Goal: Task Accomplishment & Management: Manage account settings

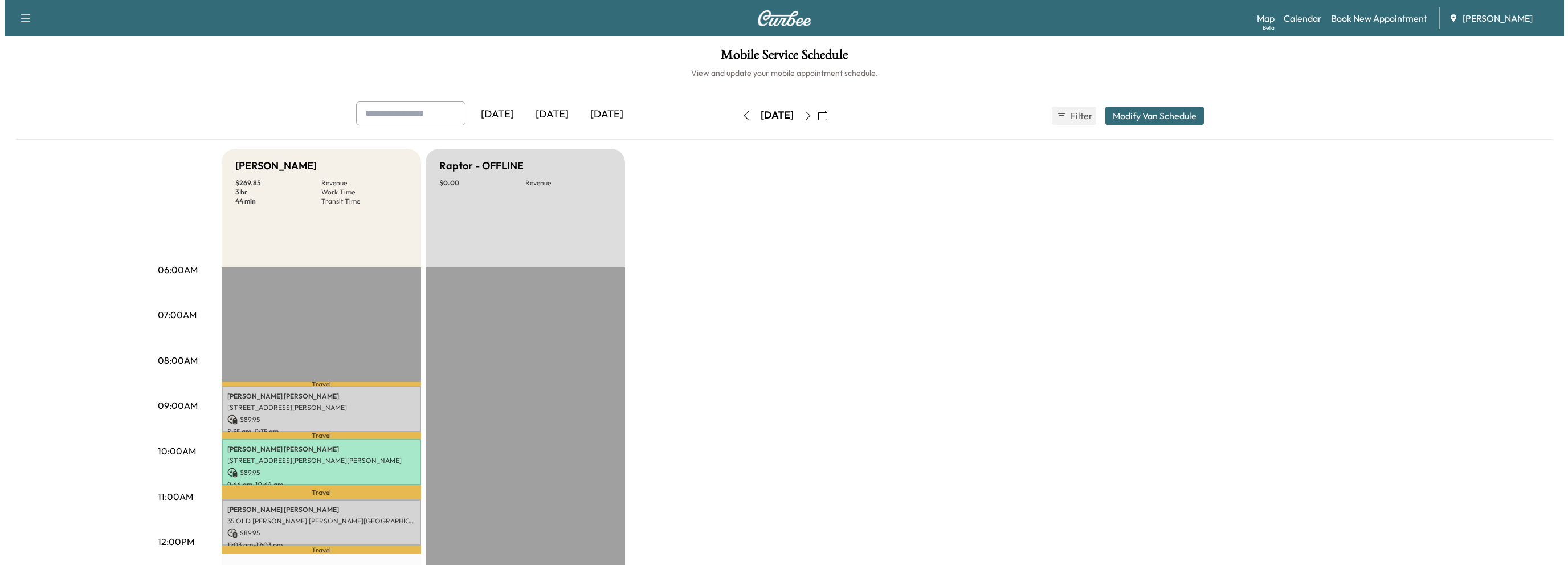
scroll to position [114, 0]
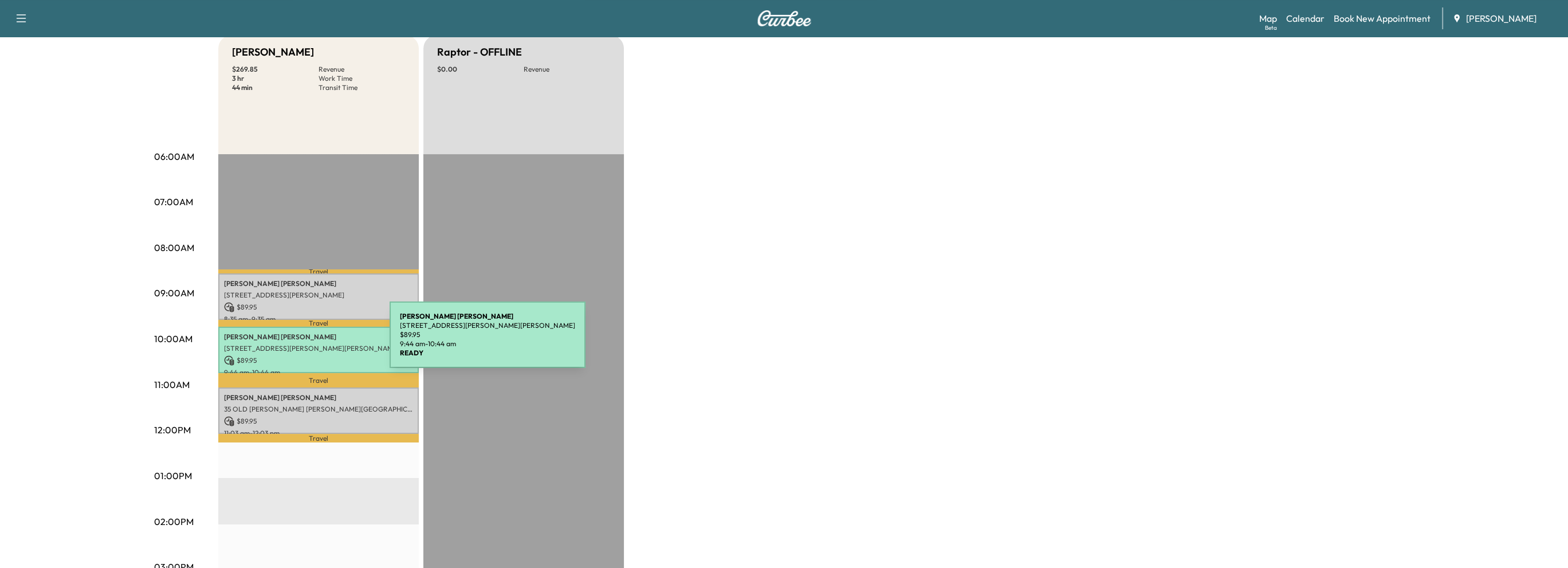
click at [307, 344] on p "[STREET_ADDRESS][PERSON_NAME][PERSON_NAME]" at bounding box center [318, 348] width 189 height 9
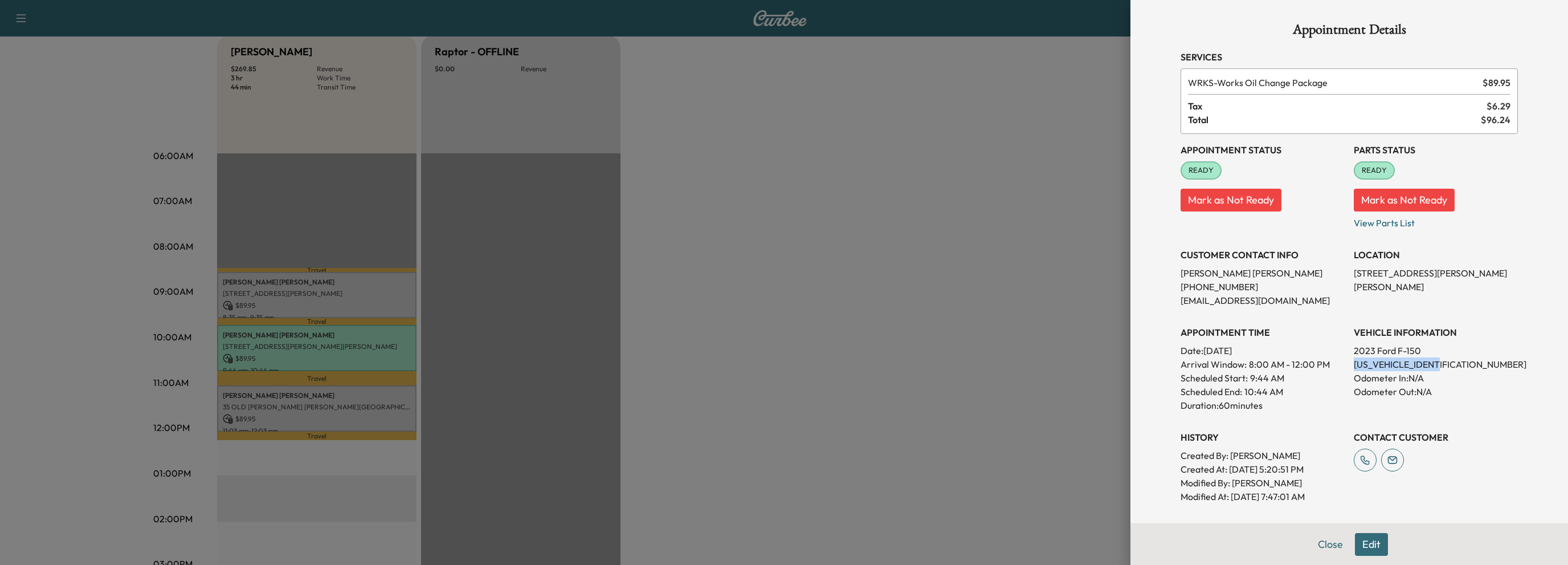
drag, startPoint x: 1346, startPoint y: 364, endPoint x: 1437, endPoint y: 361, distance: 91.0
click at [1437, 361] on p "[US_VEHICLE_IDENTIFICATION_NUMBER]" at bounding box center [1435, 364] width 164 height 13
copy p "1FTFW1E81PKF84680"
click at [1317, 541] on button "Close" at bounding box center [1330, 544] width 40 height 23
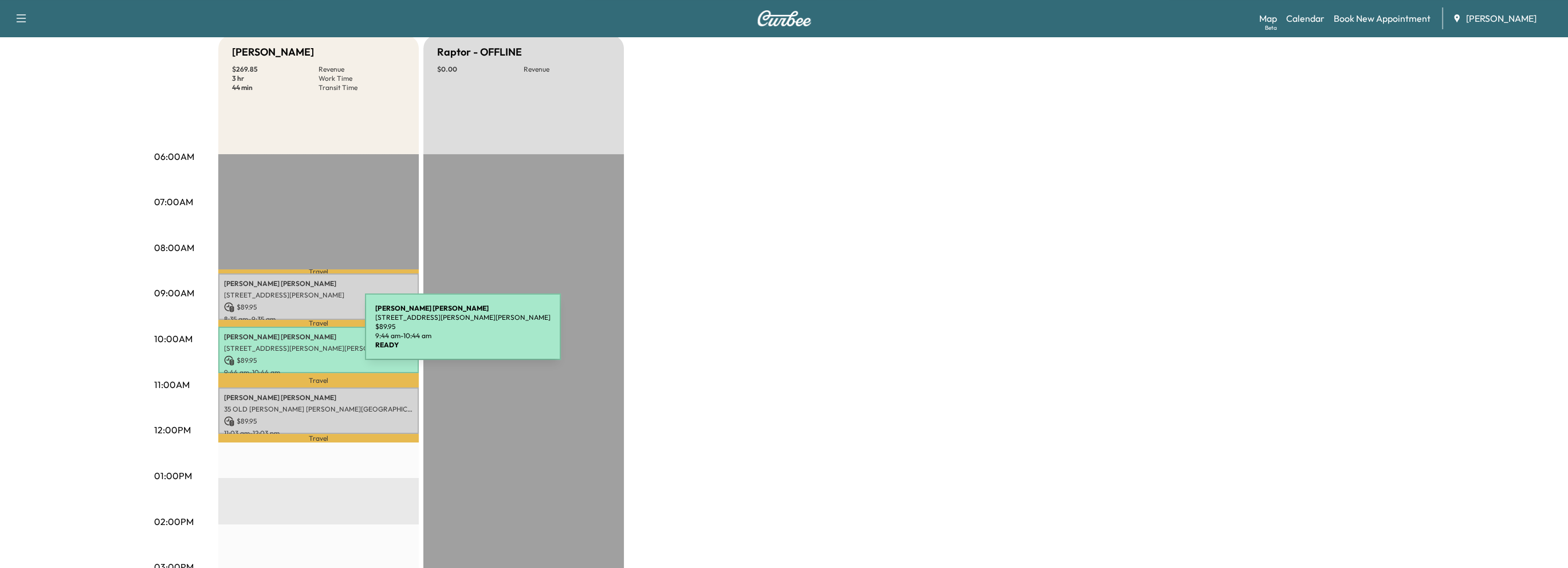
click at [279, 333] on p "EUCARIO NAVA" at bounding box center [318, 337] width 189 height 9
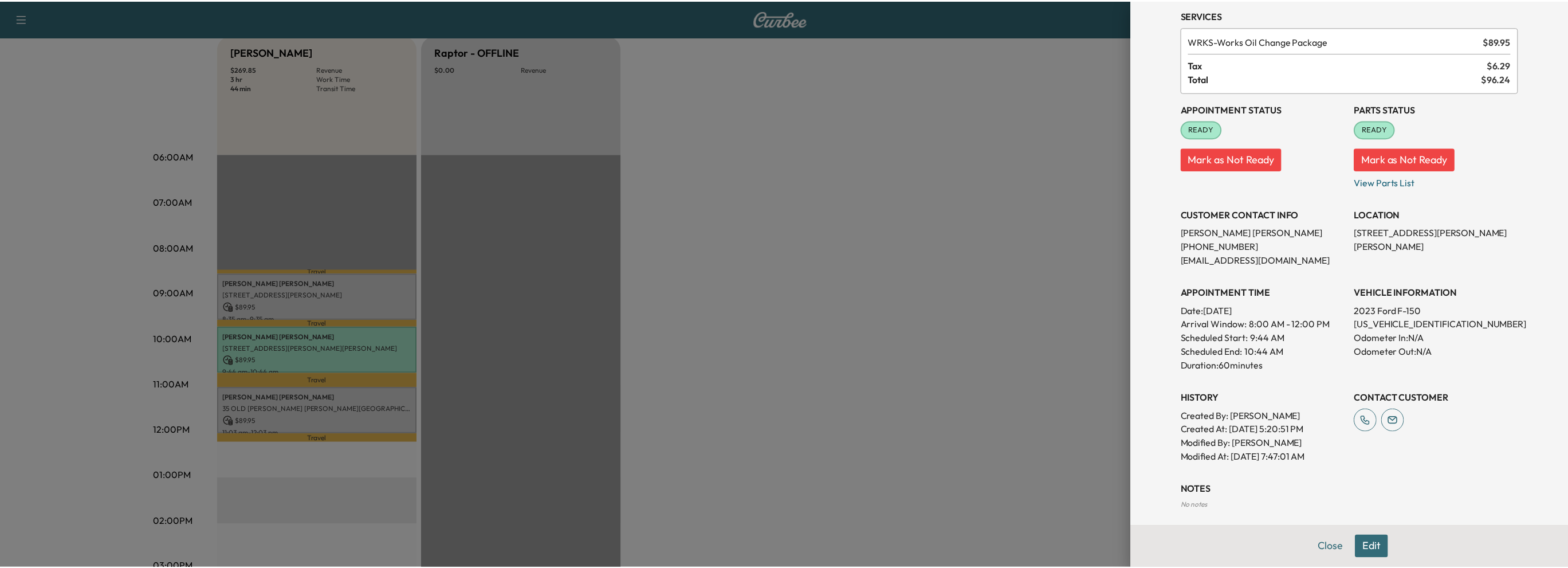
scroll to position [0, 0]
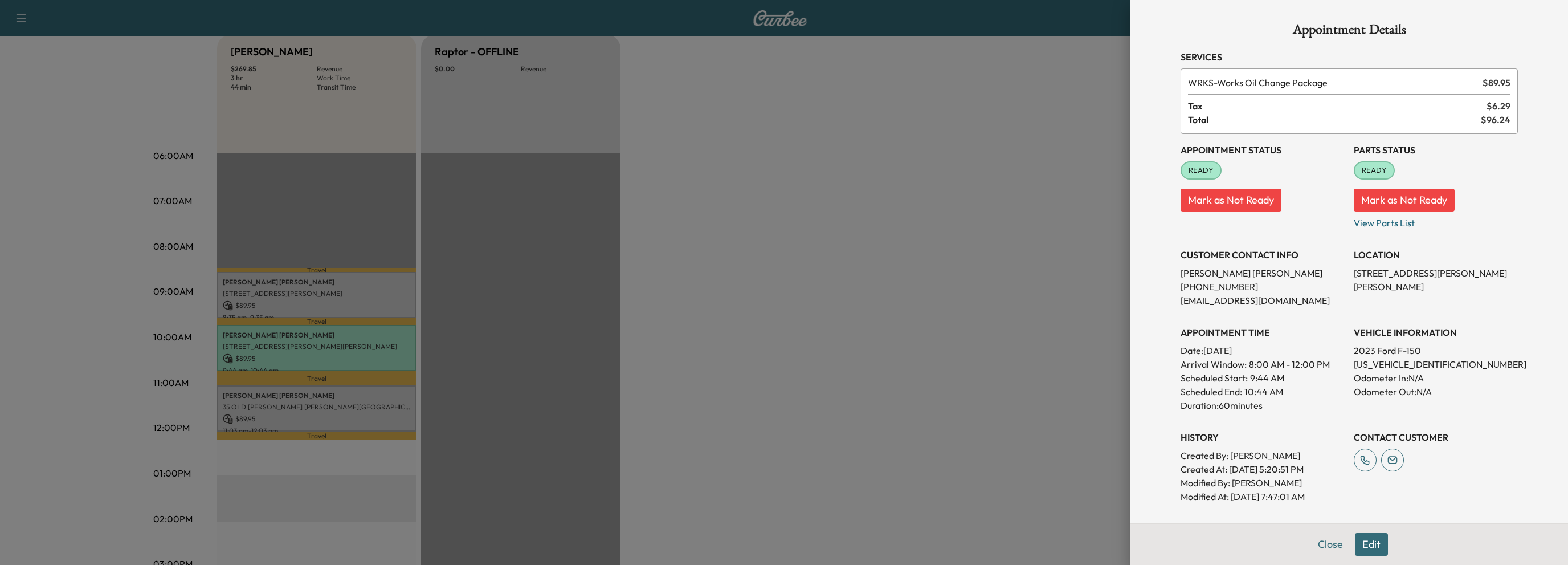
click at [1243, 201] on button "Mark as Not Ready" at bounding box center [1232, 200] width 101 height 23
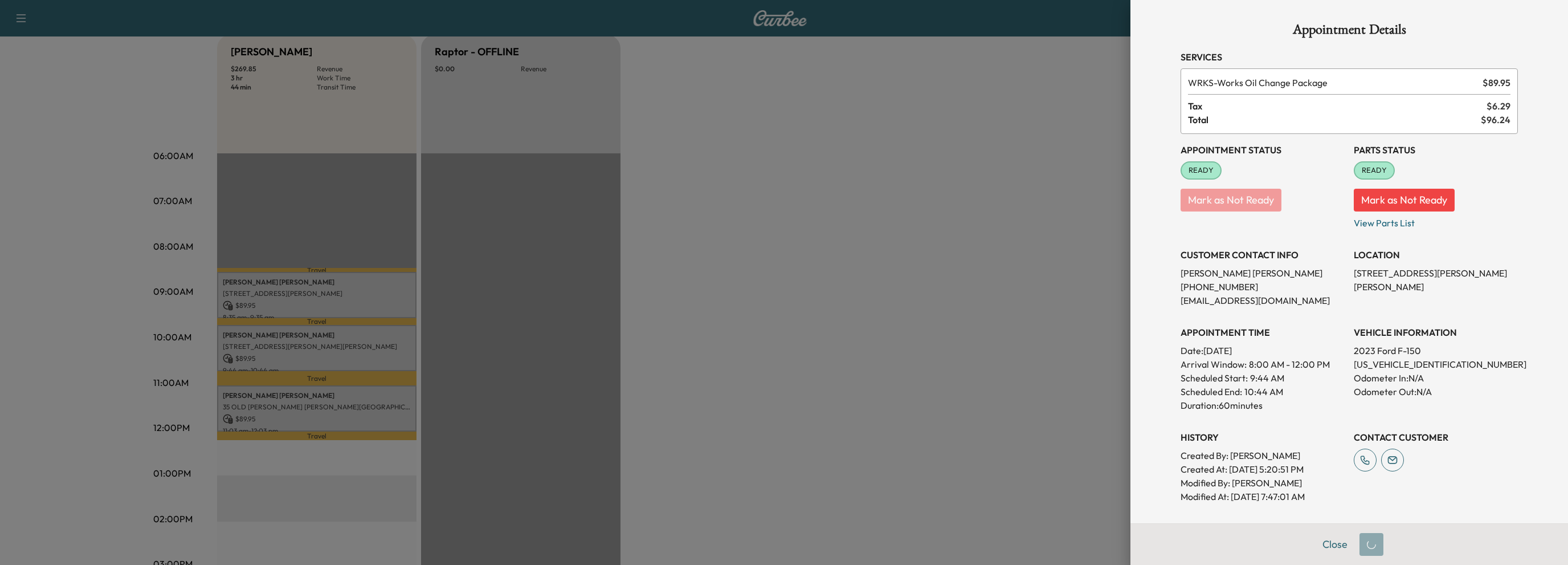
click at [1399, 204] on button "Mark as Not Ready" at bounding box center [1404, 200] width 101 height 23
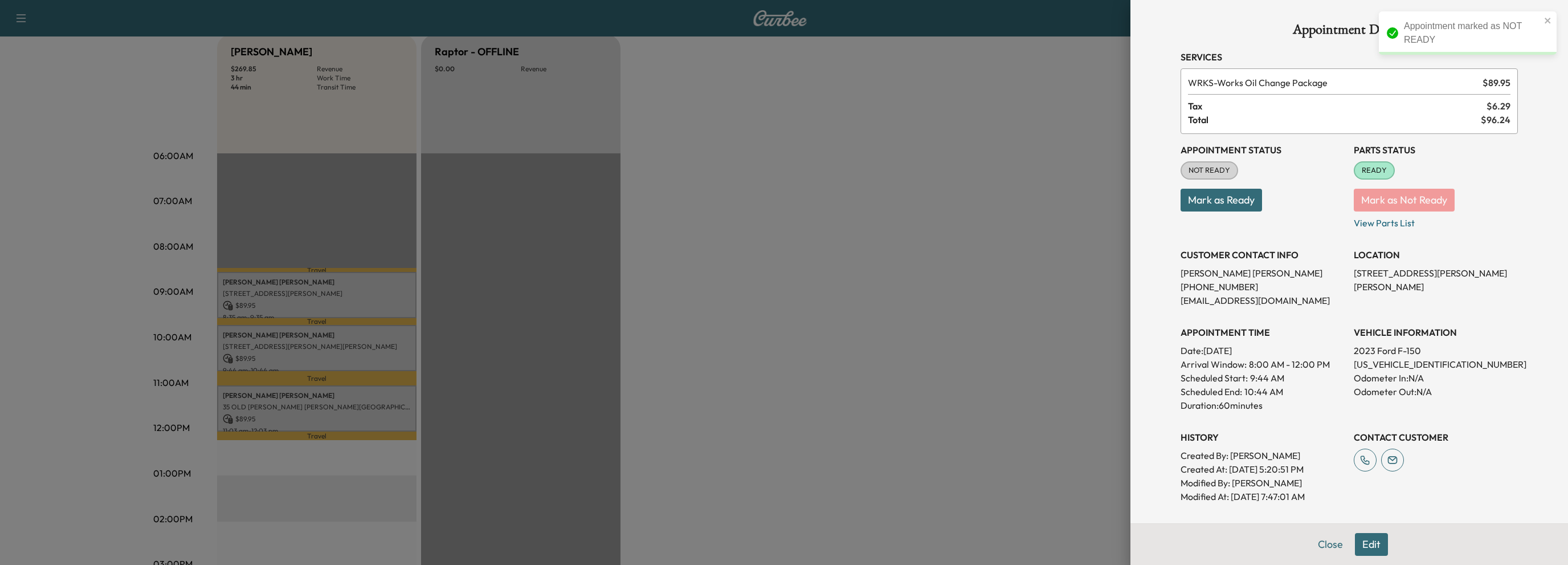
drag, startPoint x: 1319, startPoint y: 543, endPoint x: 1313, endPoint y: 542, distance: 6.1
click at [1317, 542] on button "Close" at bounding box center [1330, 544] width 40 height 23
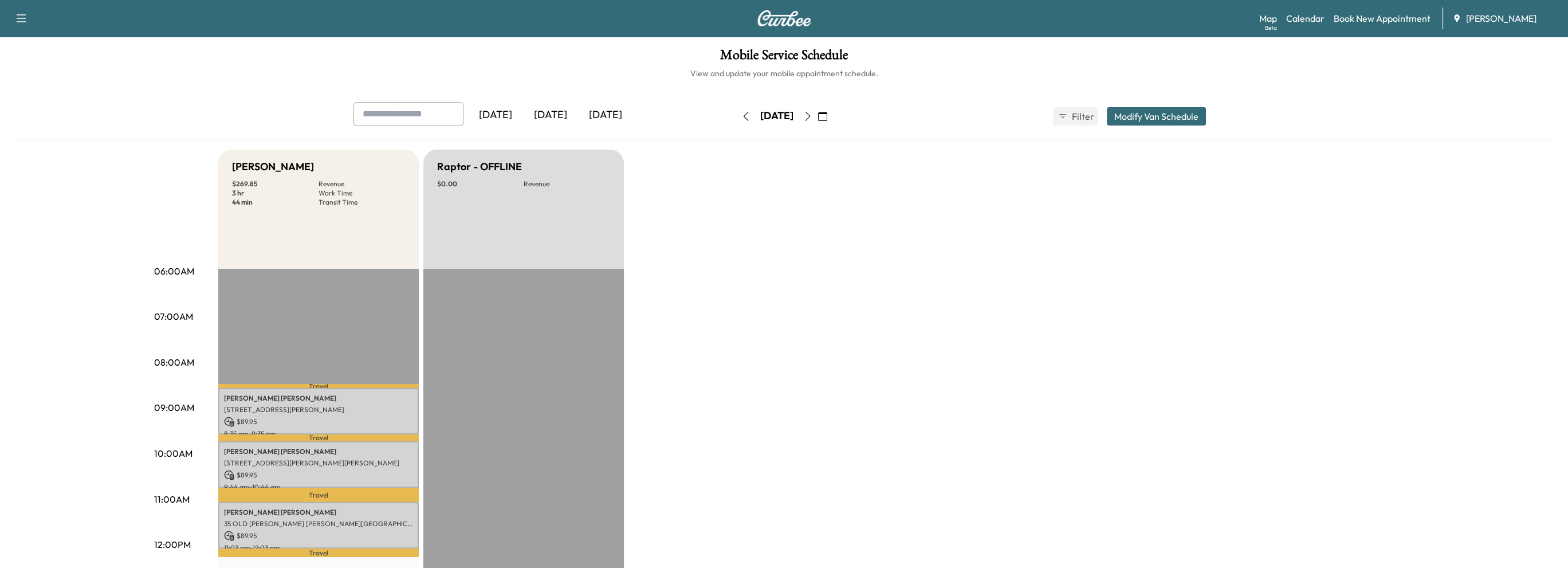
click at [741, 117] on icon "button" at bounding box center [746, 117] width 9 height 9
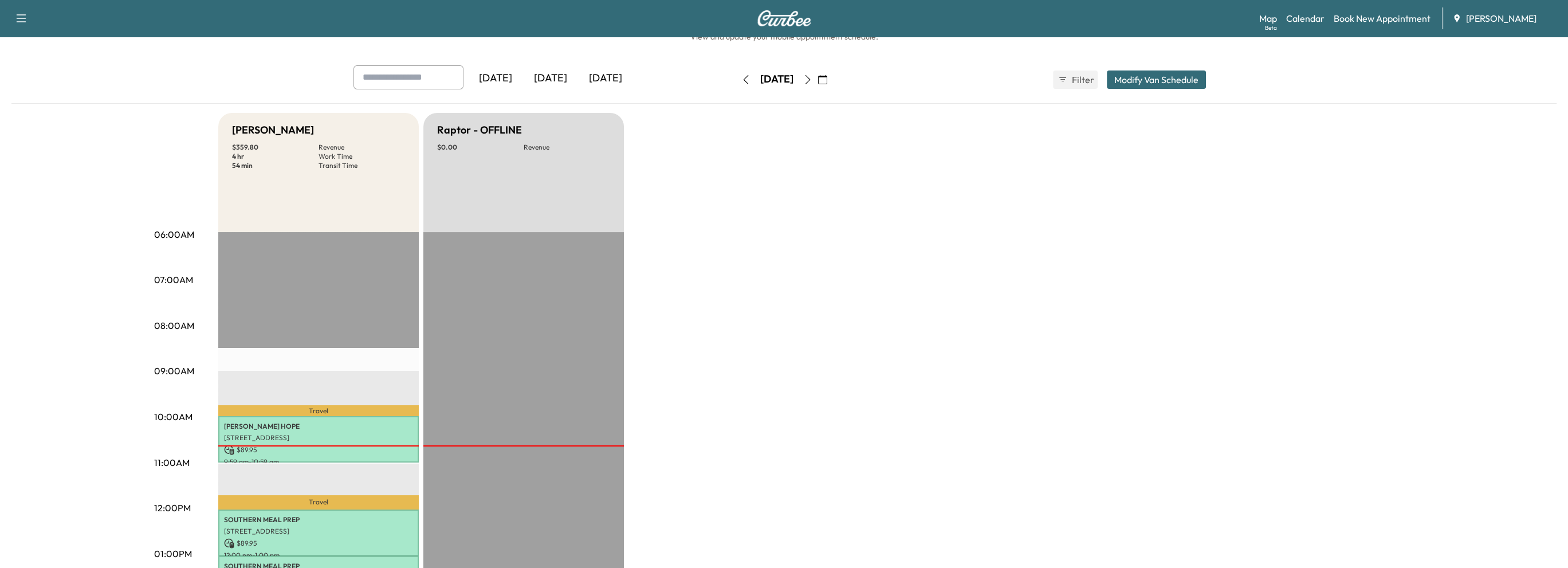
scroll to position [229, 0]
